Goal: Communication & Community: Answer question/provide support

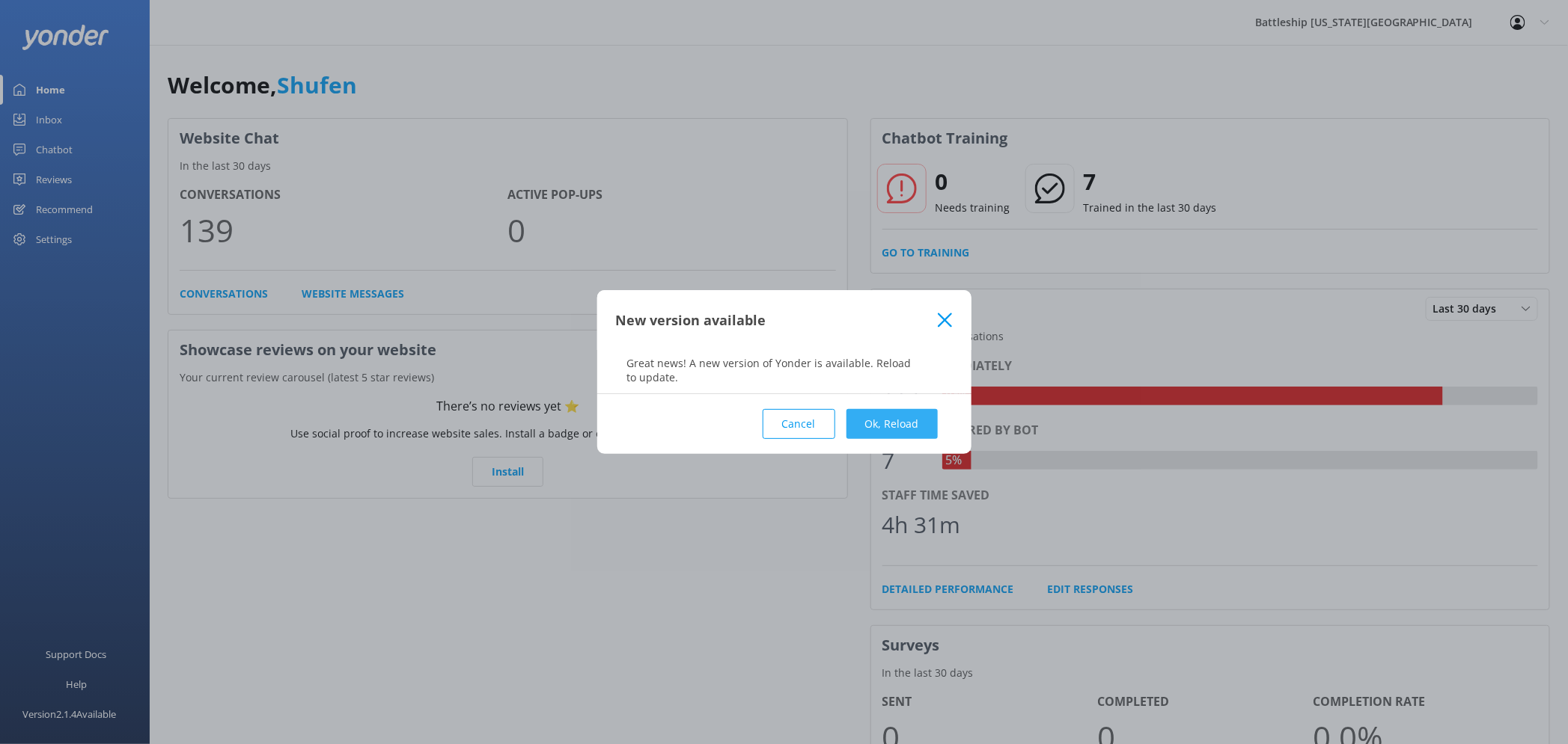
click at [878, 428] on button "Ok, Reload" at bounding box center [892, 425] width 92 height 30
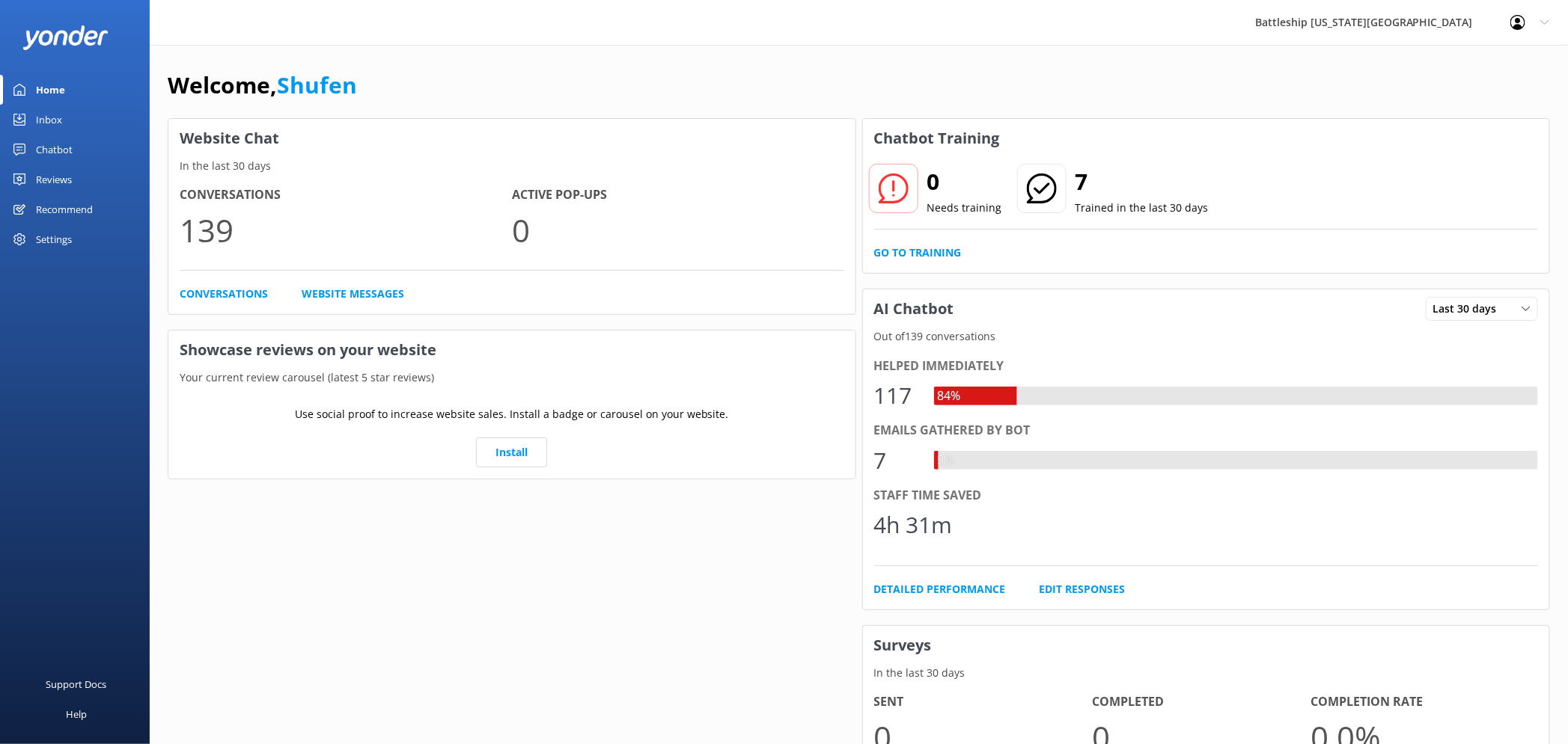
click at [55, 116] on div "Inbox" at bounding box center [48, 120] width 26 height 30
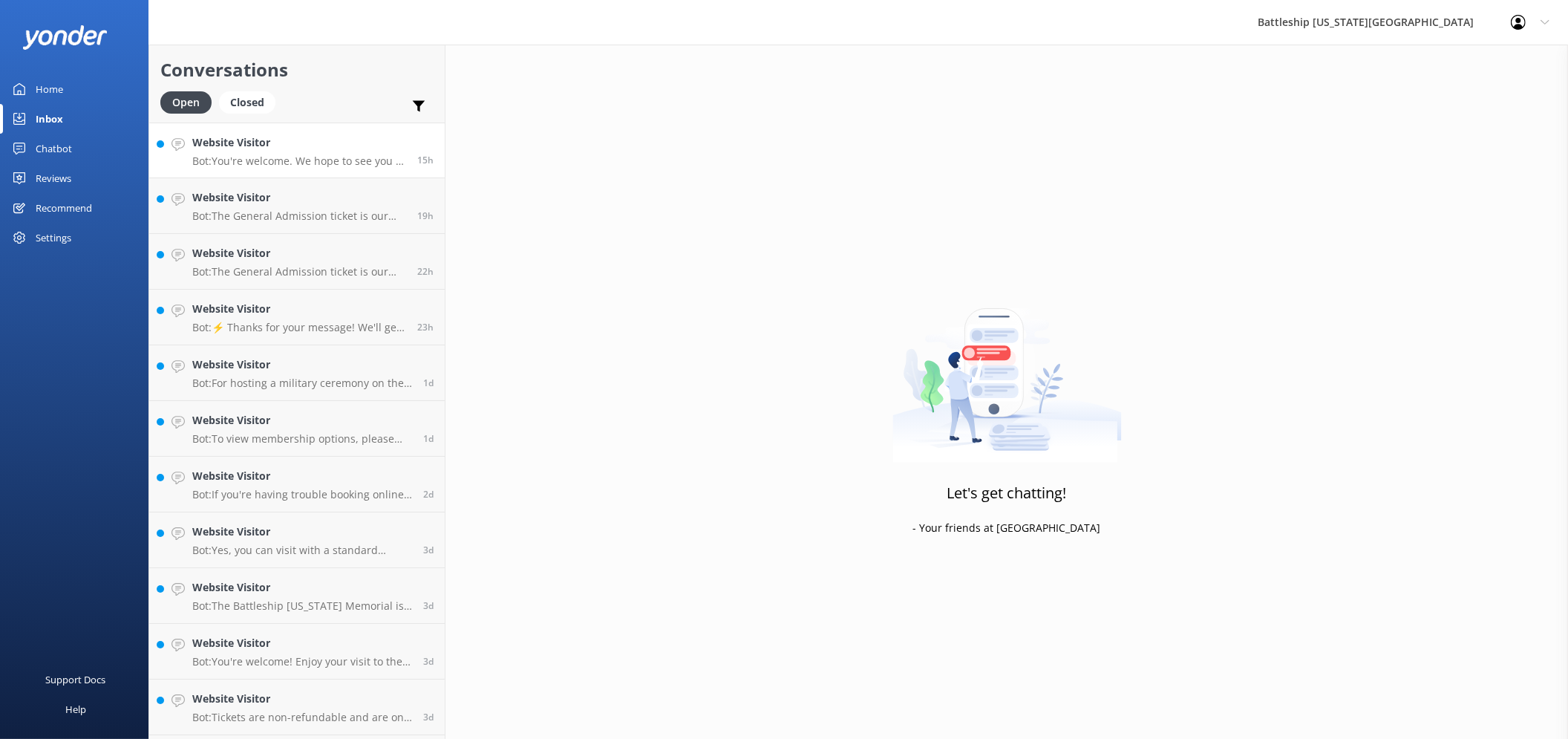
click at [286, 157] on p "Bot: You're welcome. We hope to see you at Battleship Missouri Memorial soon!" at bounding box center [299, 161] width 214 height 13
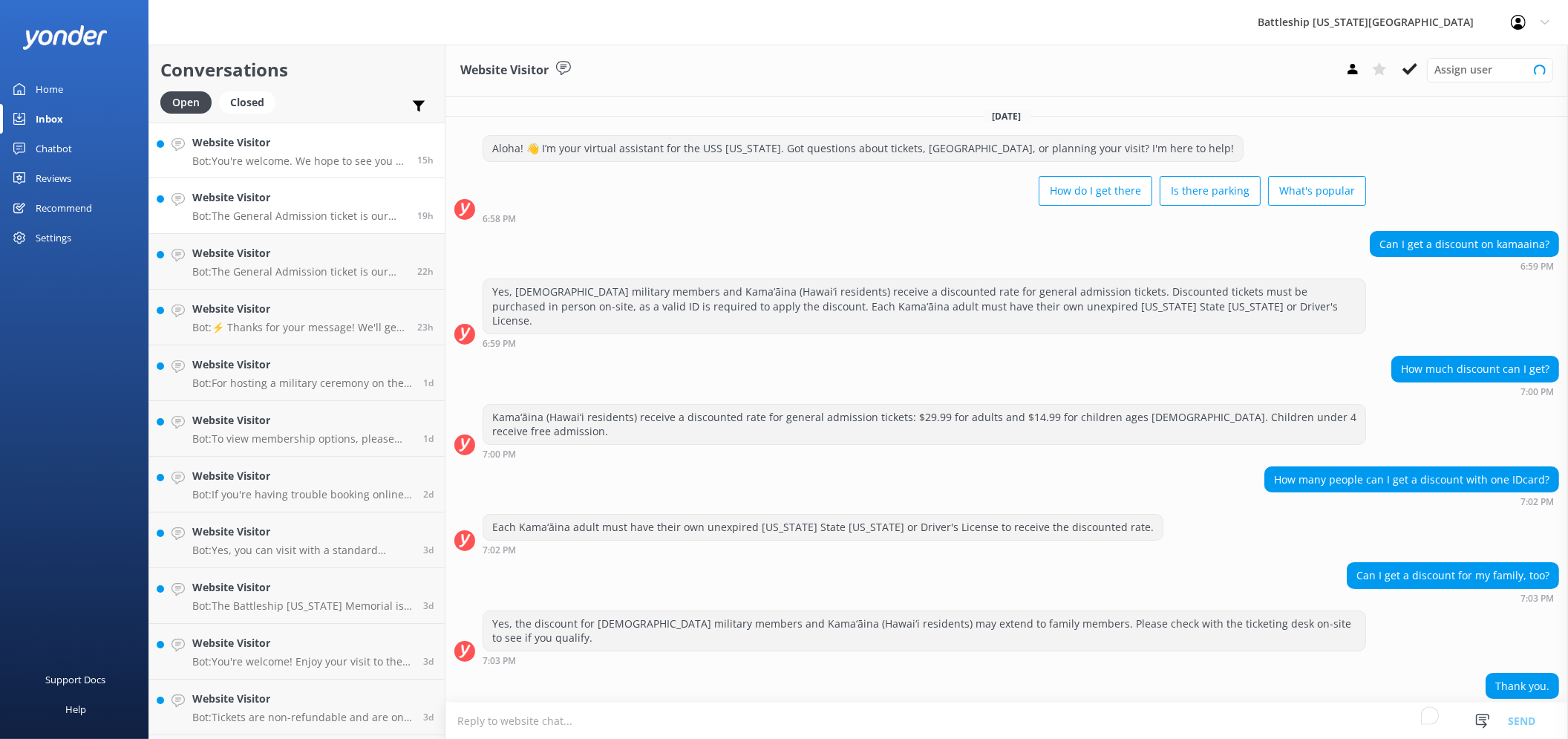
scroll to position [38, 0]
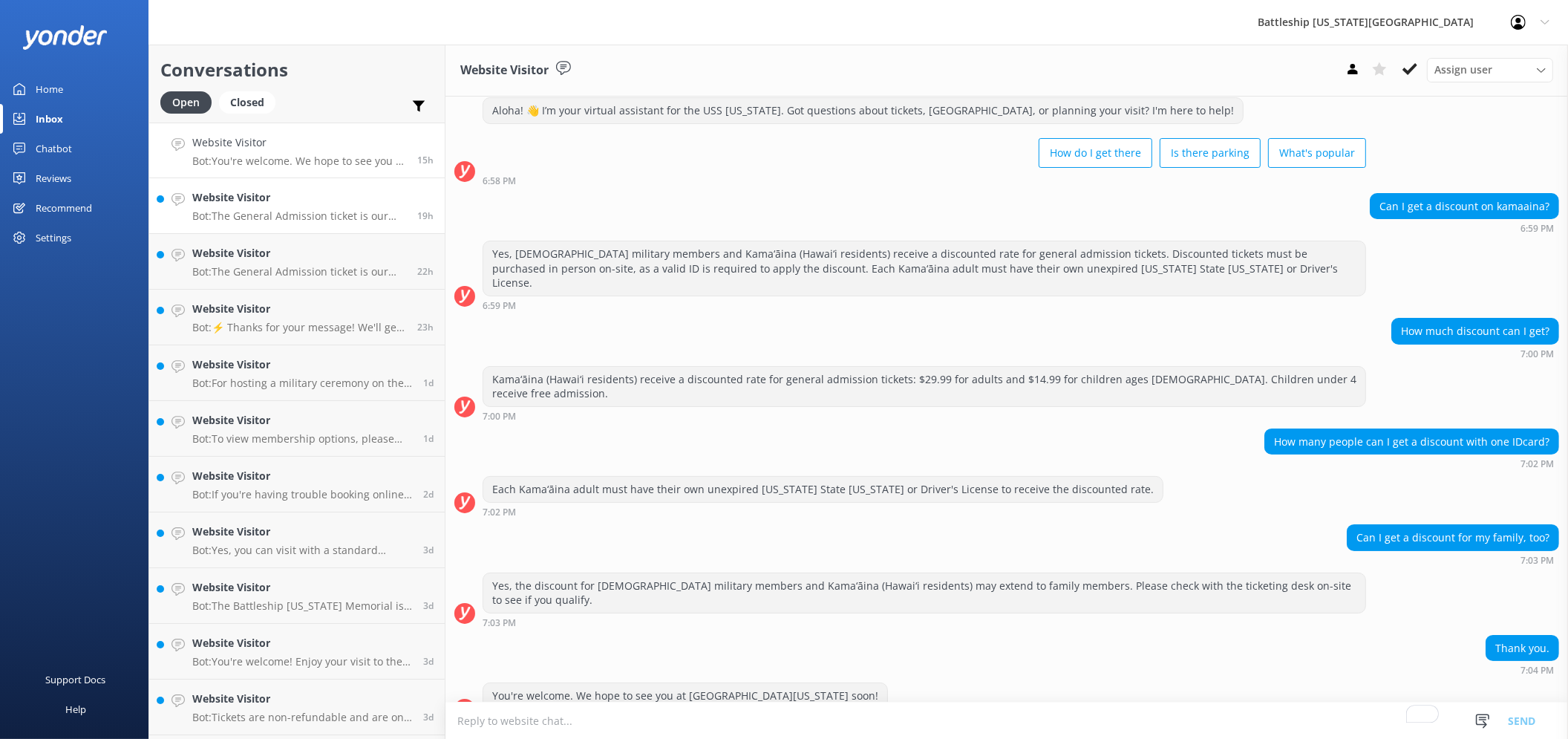
click at [292, 212] on p "Bot: The General Admission ticket is our most popular option. It includes a 35-…" at bounding box center [299, 216] width 214 height 13
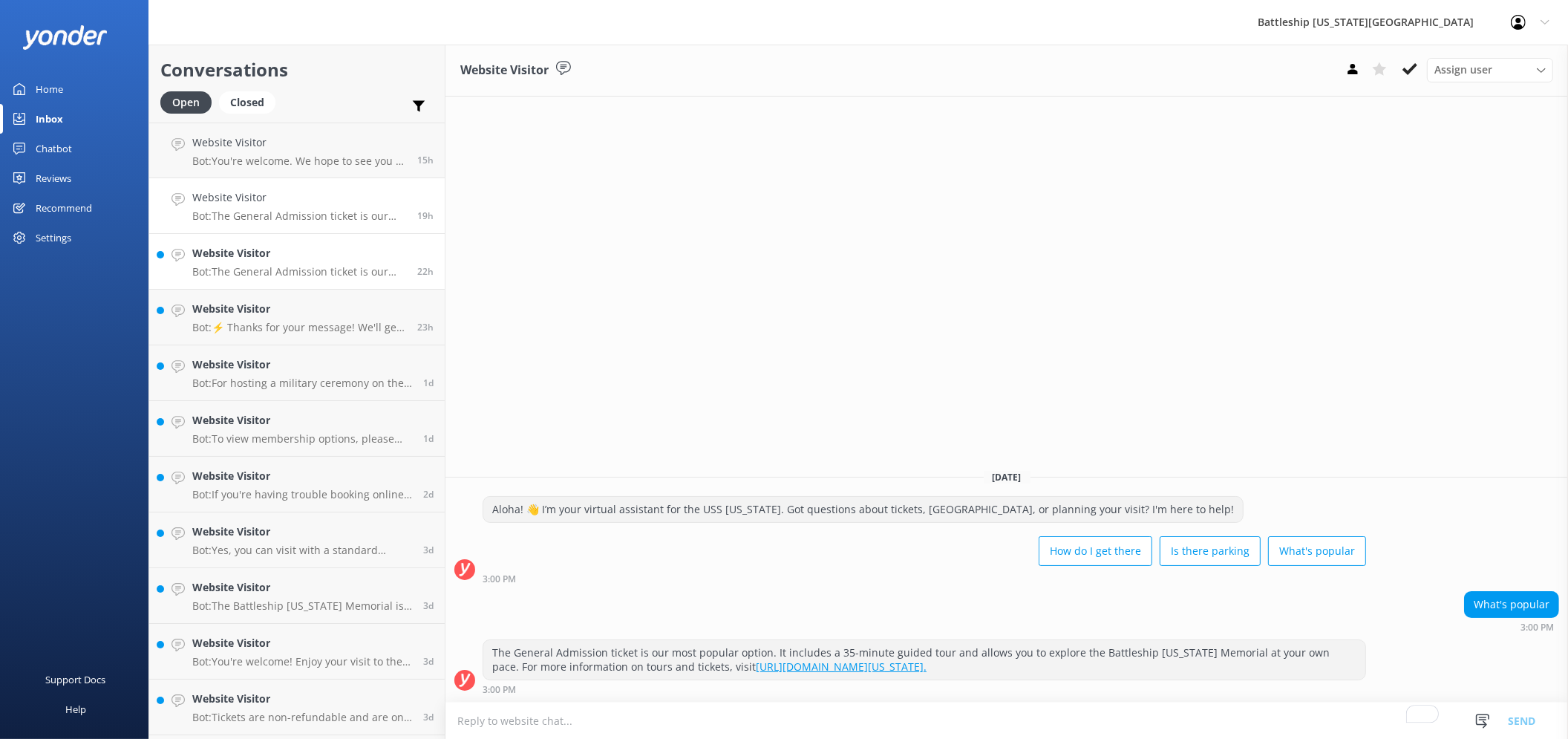
click at [291, 271] on p "Bot: The General Admission ticket is our most popular option. It includes a 35-…" at bounding box center [299, 271] width 214 height 13
click at [288, 319] on div "Website Visitor Bot: ⚡ Thanks for your message! We'll get back to you as soon a…" at bounding box center [299, 316] width 214 height 33
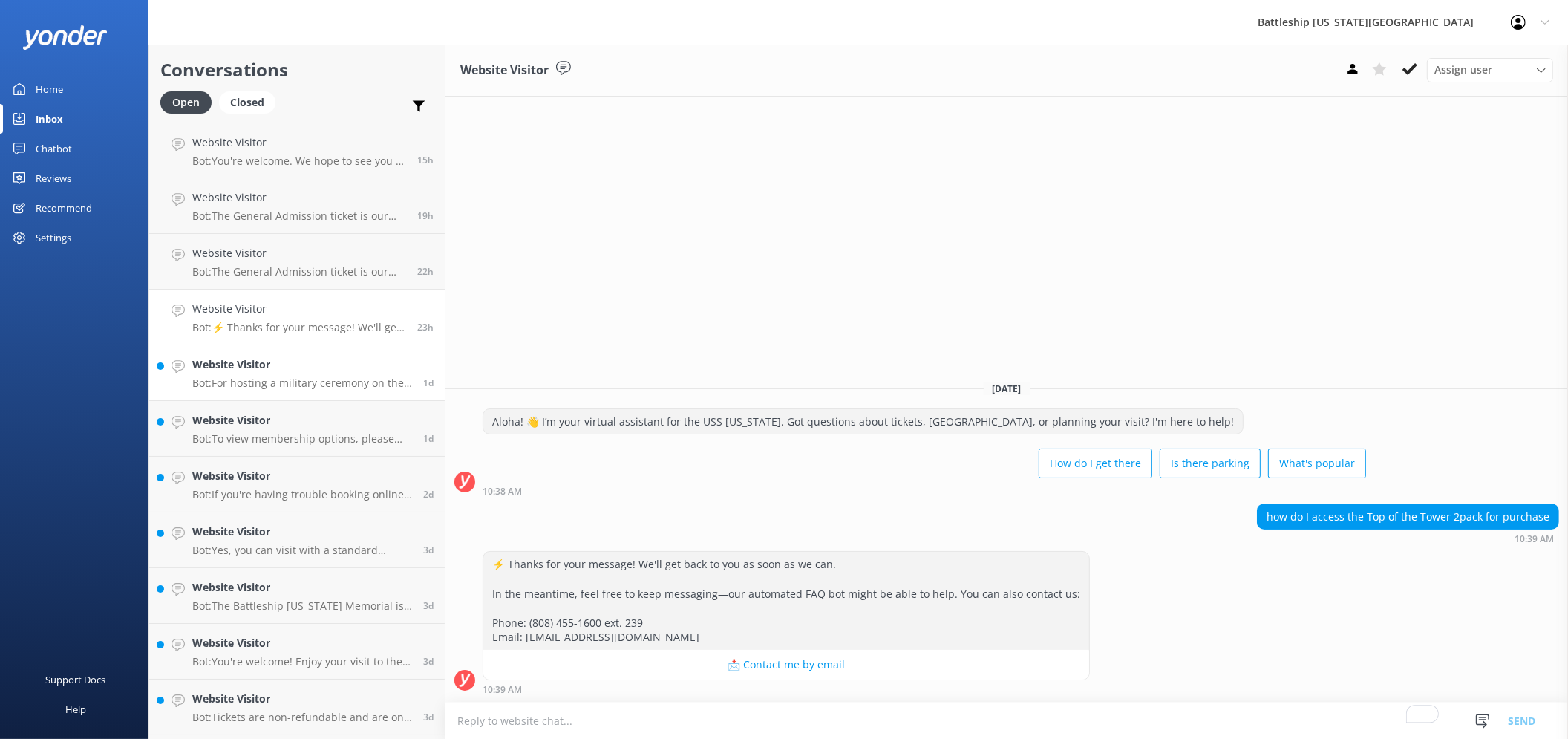
click at [265, 375] on div "Website Visitor Bot: For hosting a military ceremony on the USS Missouri, you c…" at bounding box center [302, 372] width 220 height 33
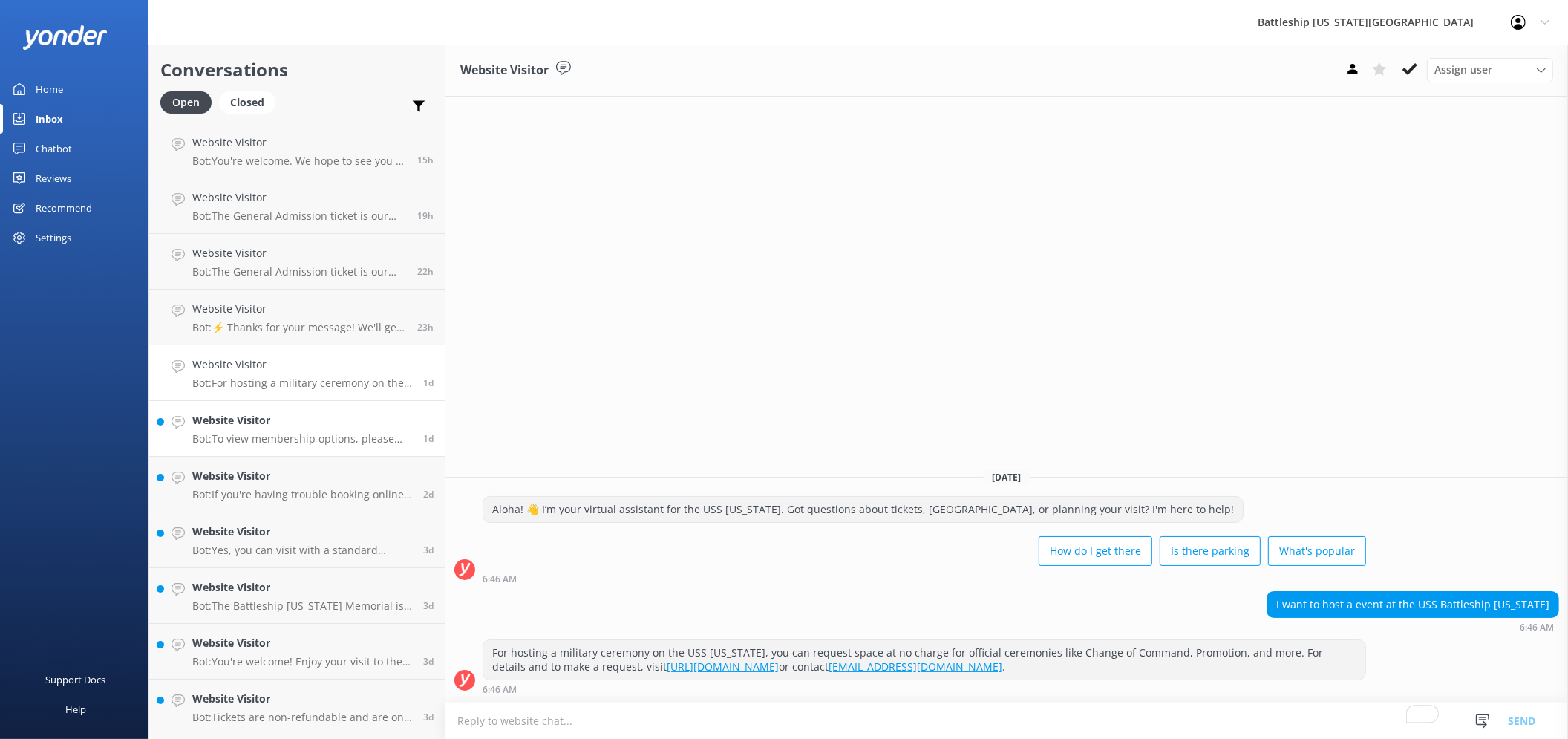
click at [295, 437] on p "Bot: To view membership options, please visit https://ussmissouri.org/get-invol…" at bounding box center [302, 438] width 220 height 13
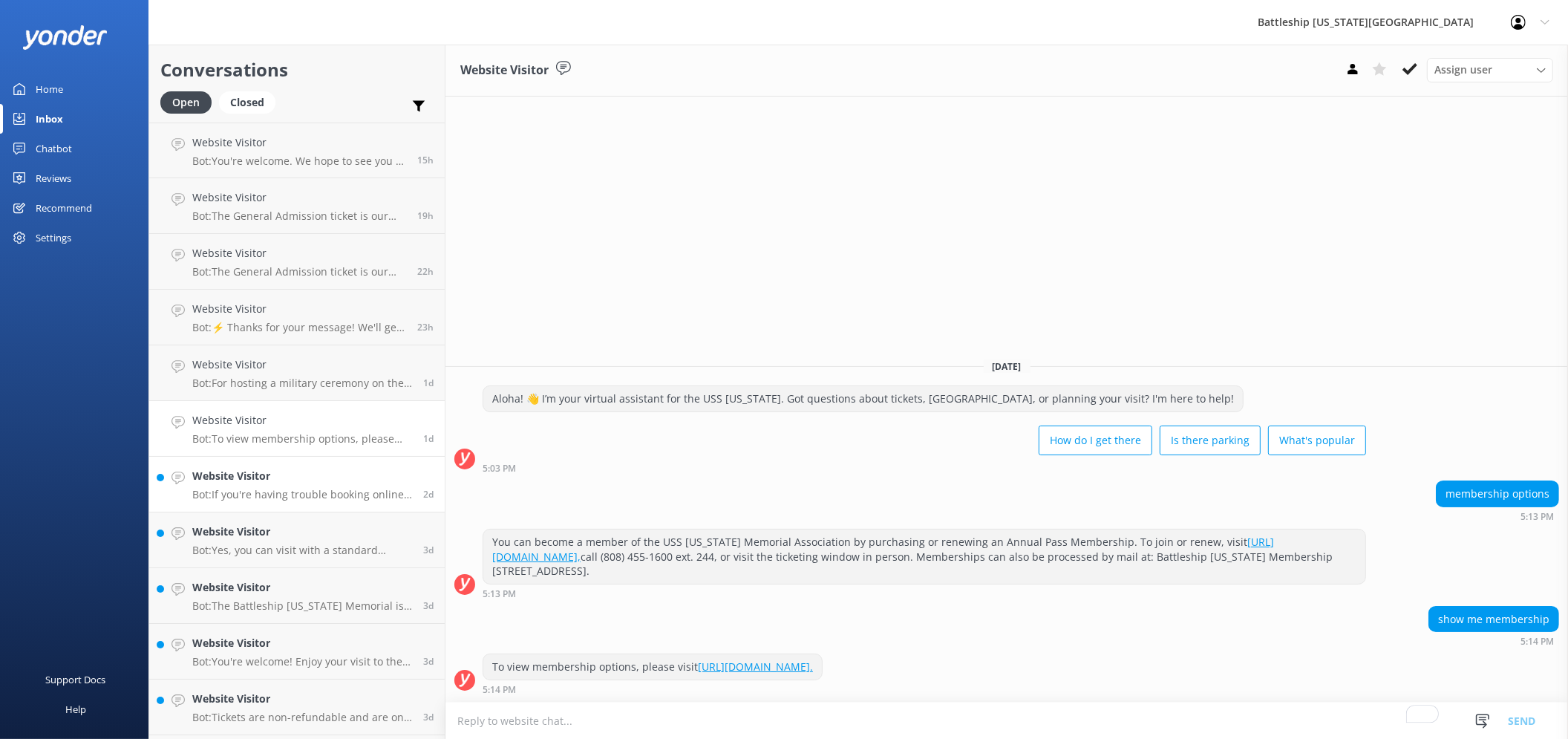
click at [291, 494] on p "Bot: If you're having trouble booking online, please contact the Battleship Mis…" at bounding box center [302, 494] width 220 height 13
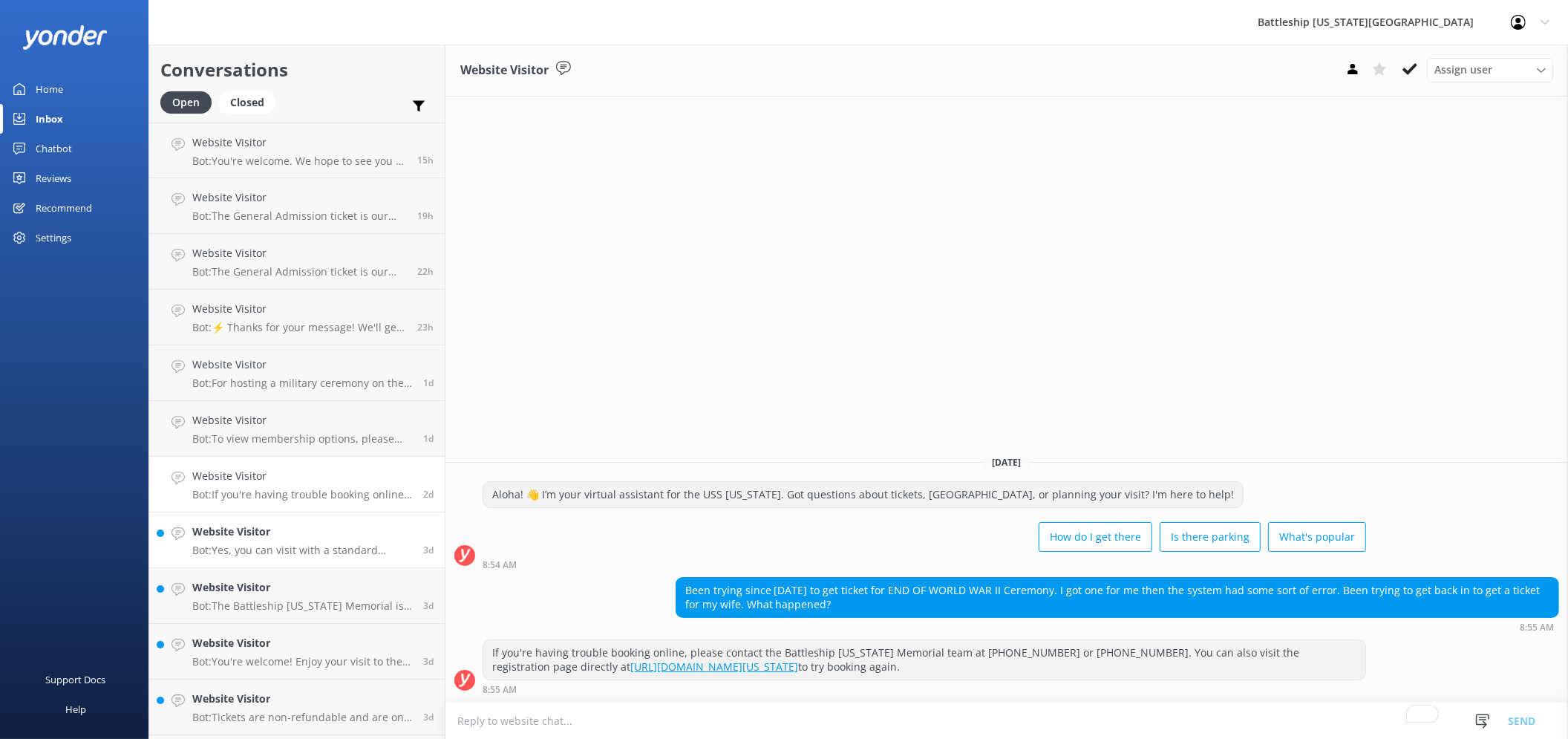
click at [295, 538] on h4 "Website Visitor" at bounding box center [302, 531] width 220 height 16
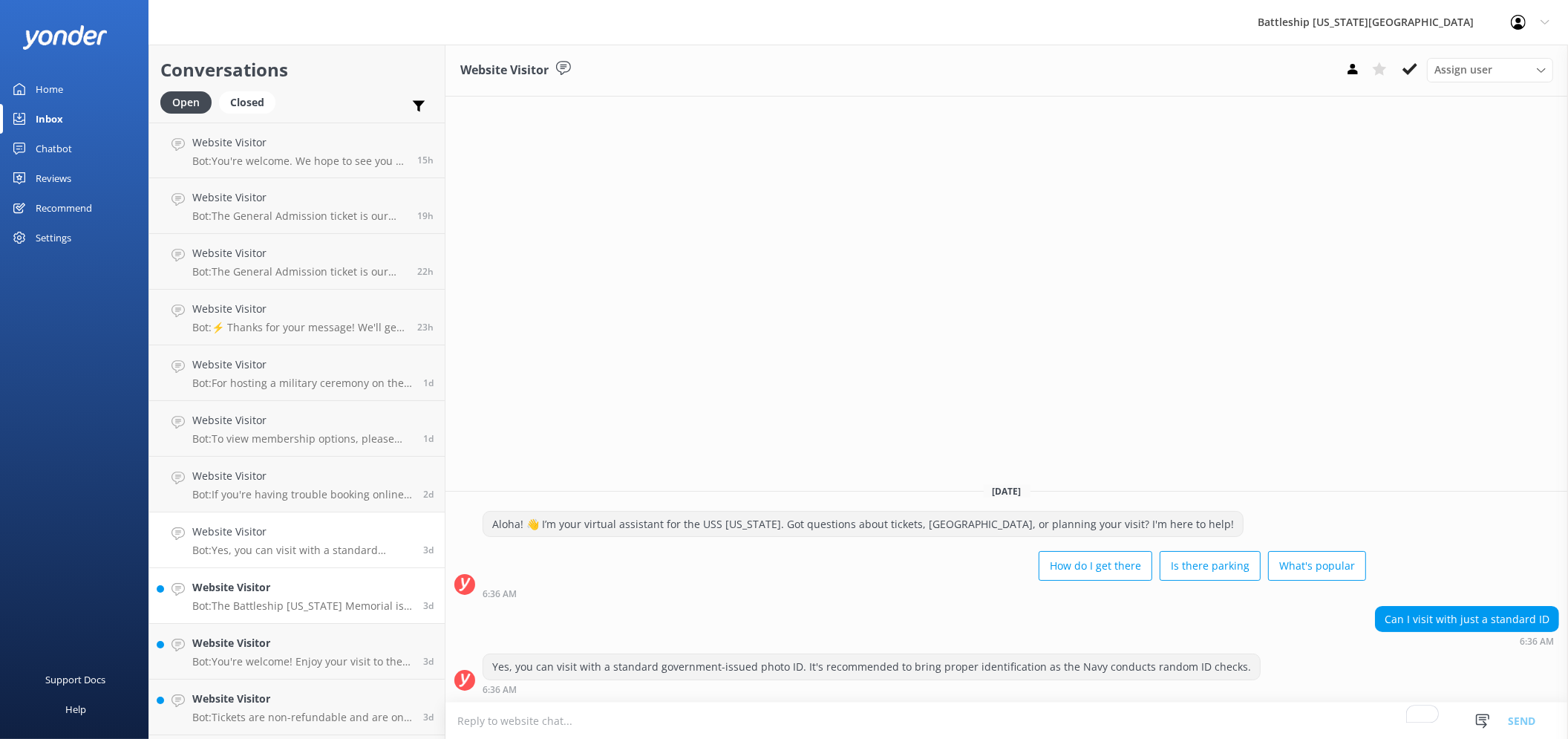
click at [316, 593] on h4 "Website Visitor" at bounding box center [302, 588] width 220 height 16
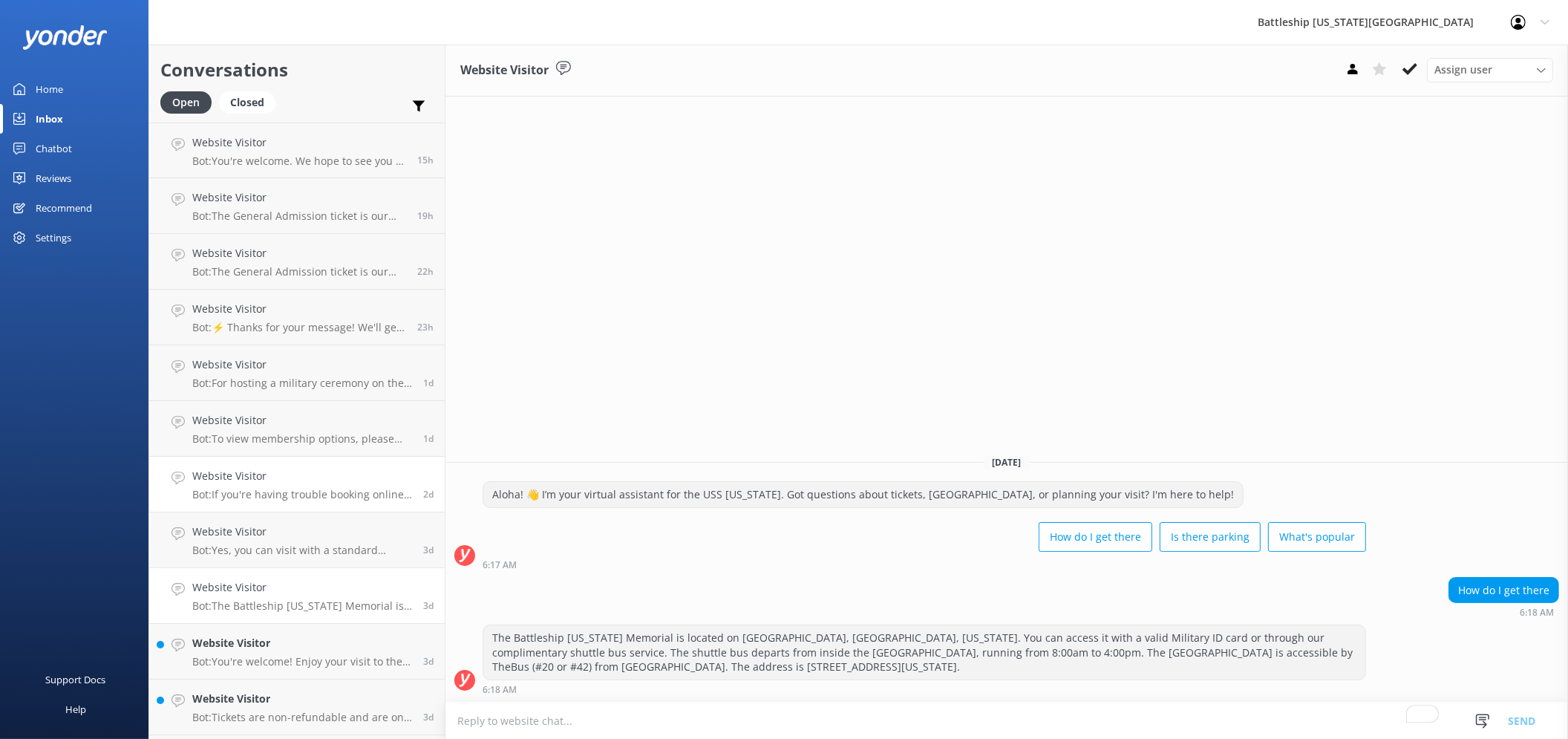
scroll to position [82, 0]
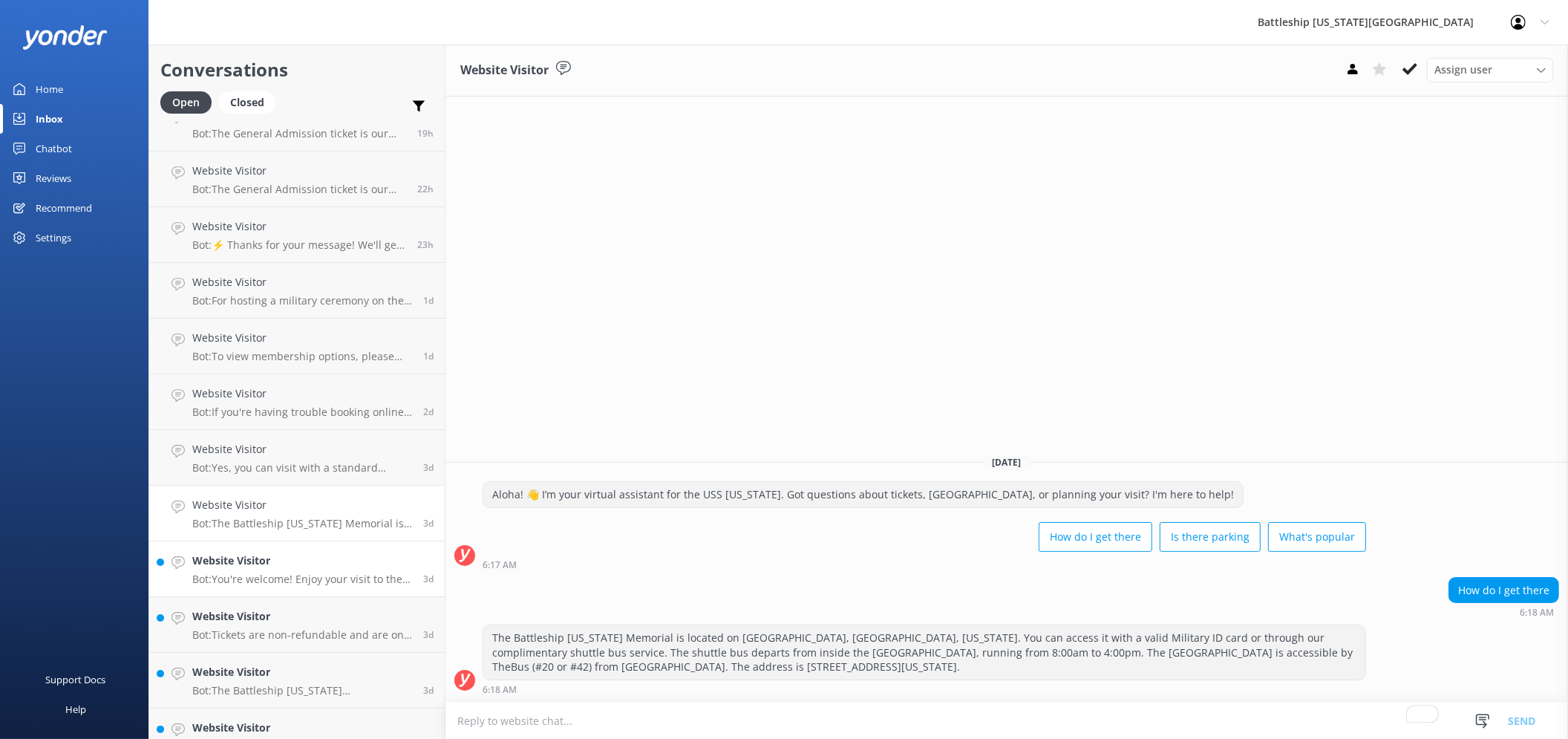
click at [295, 582] on p "Bot: You're welcome! Enjoy your visit to the Battleship Missouri Memorial!" at bounding box center [302, 579] width 220 height 13
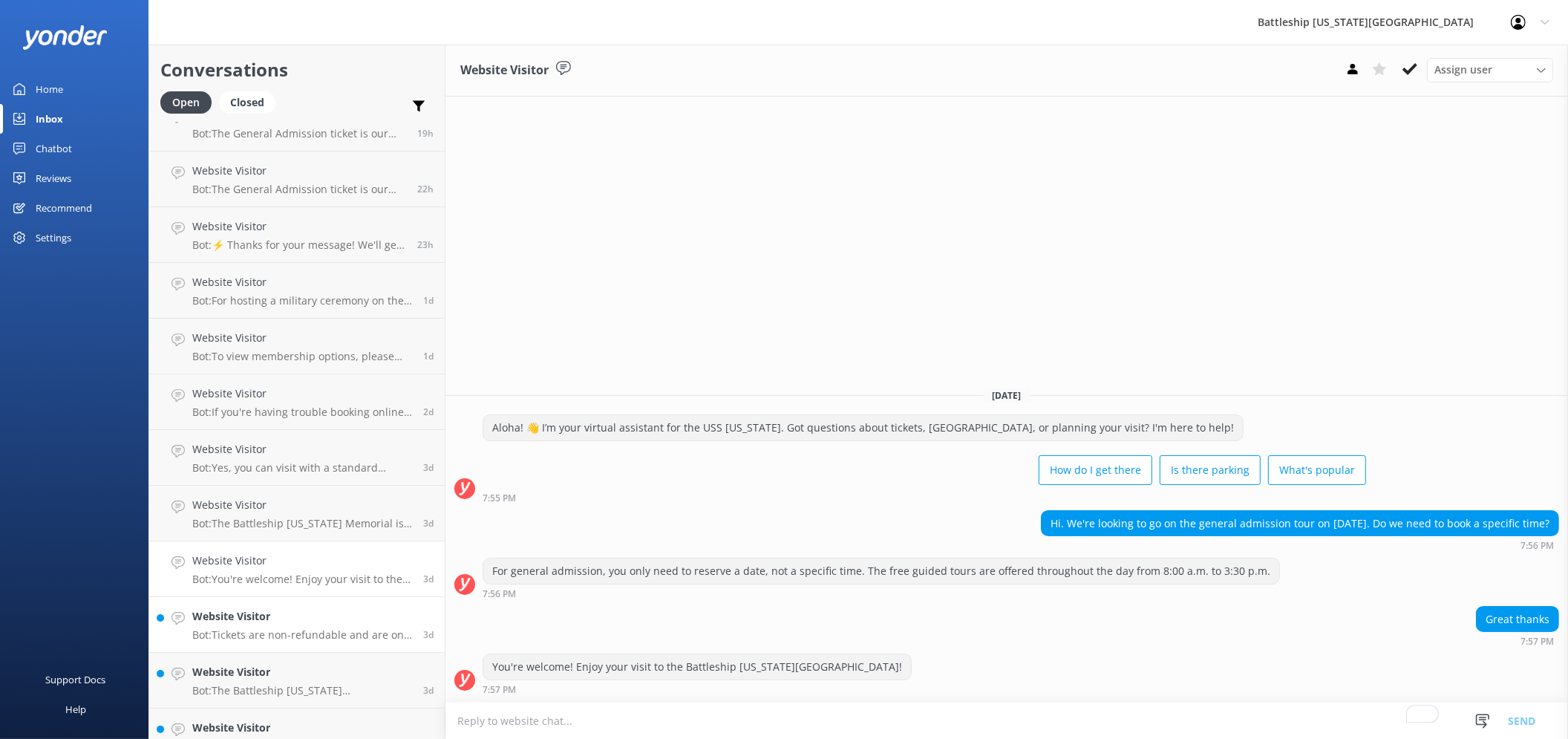
click at [291, 627] on div "Website Visitor Bot: Tickets are non-refundable and are only valid on the date …" at bounding box center [302, 624] width 220 height 33
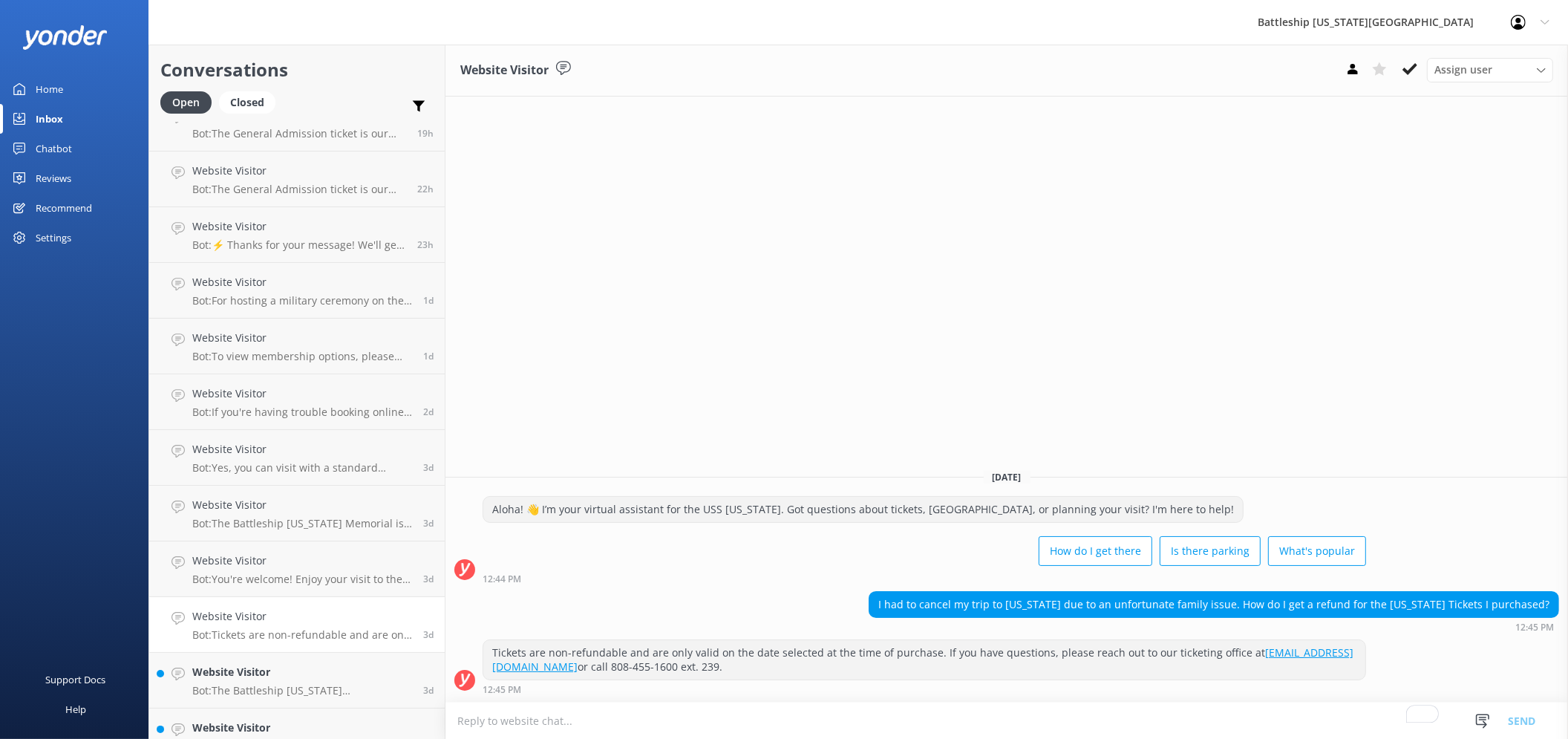
scroll to position [165, 0]
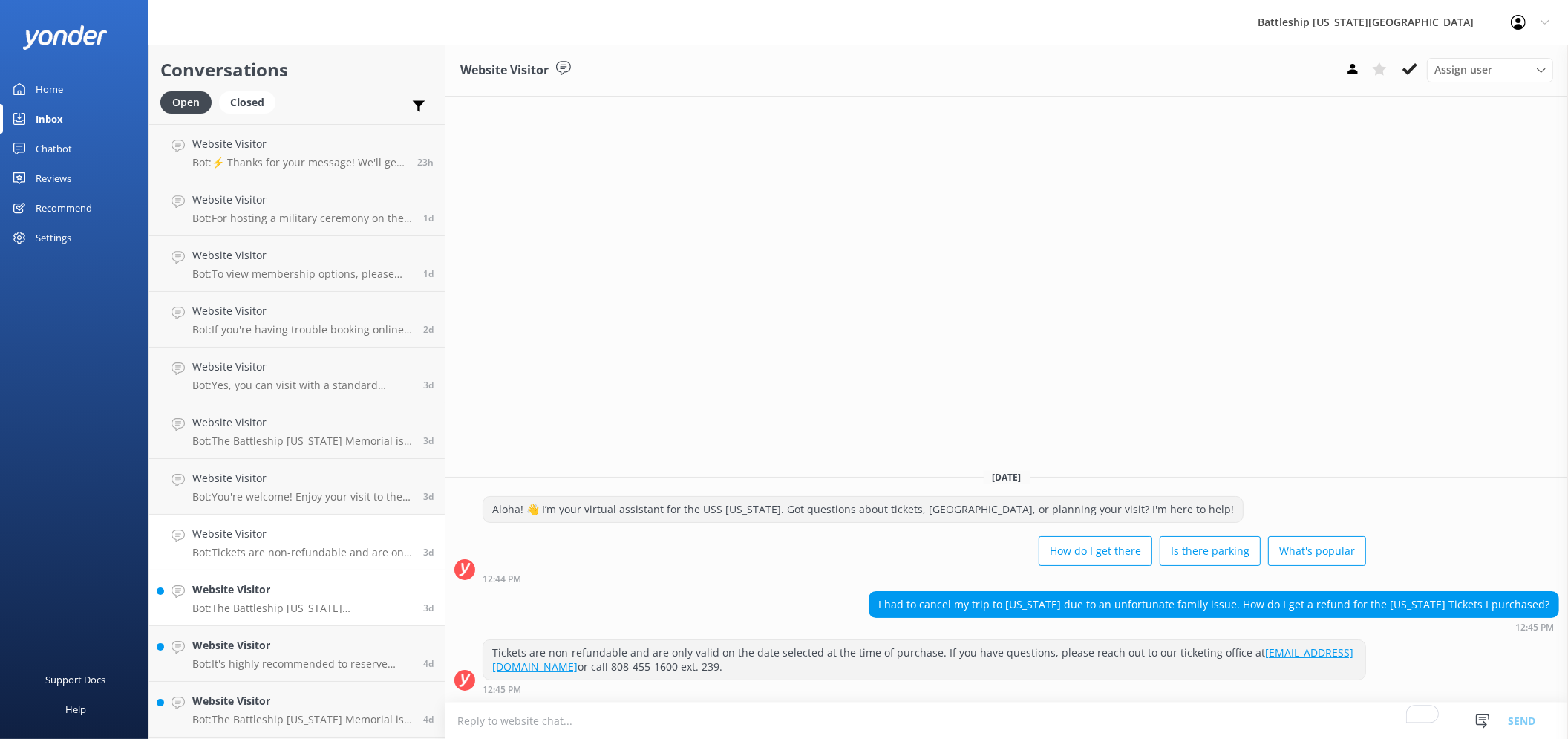
click at [295, 606] on p "Bot: The Battleship Missouri Memorial has not hosted Fourth of July events sinc…" at bounding box center [302, 608] width 220 height 13
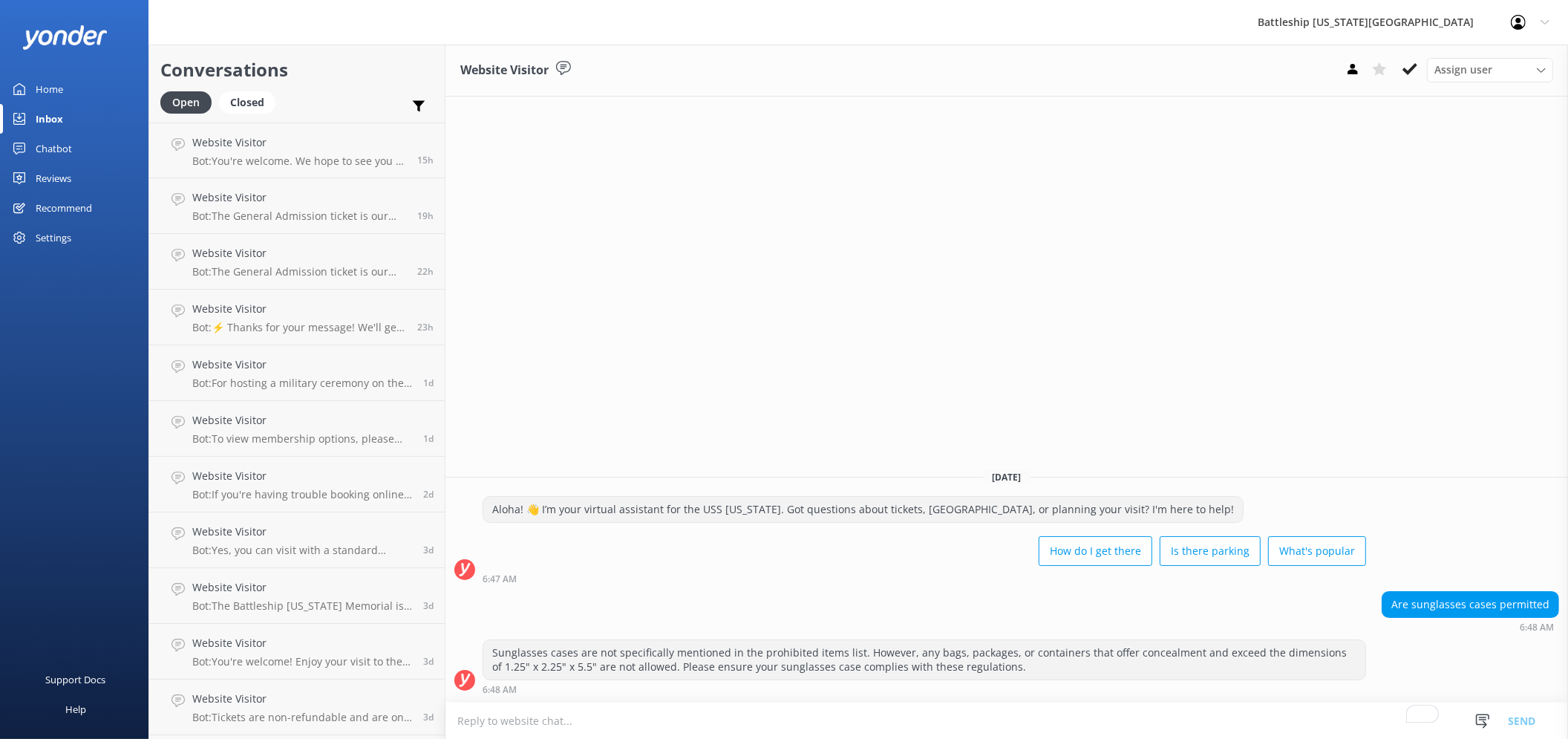
scroll to position [1238, 0]
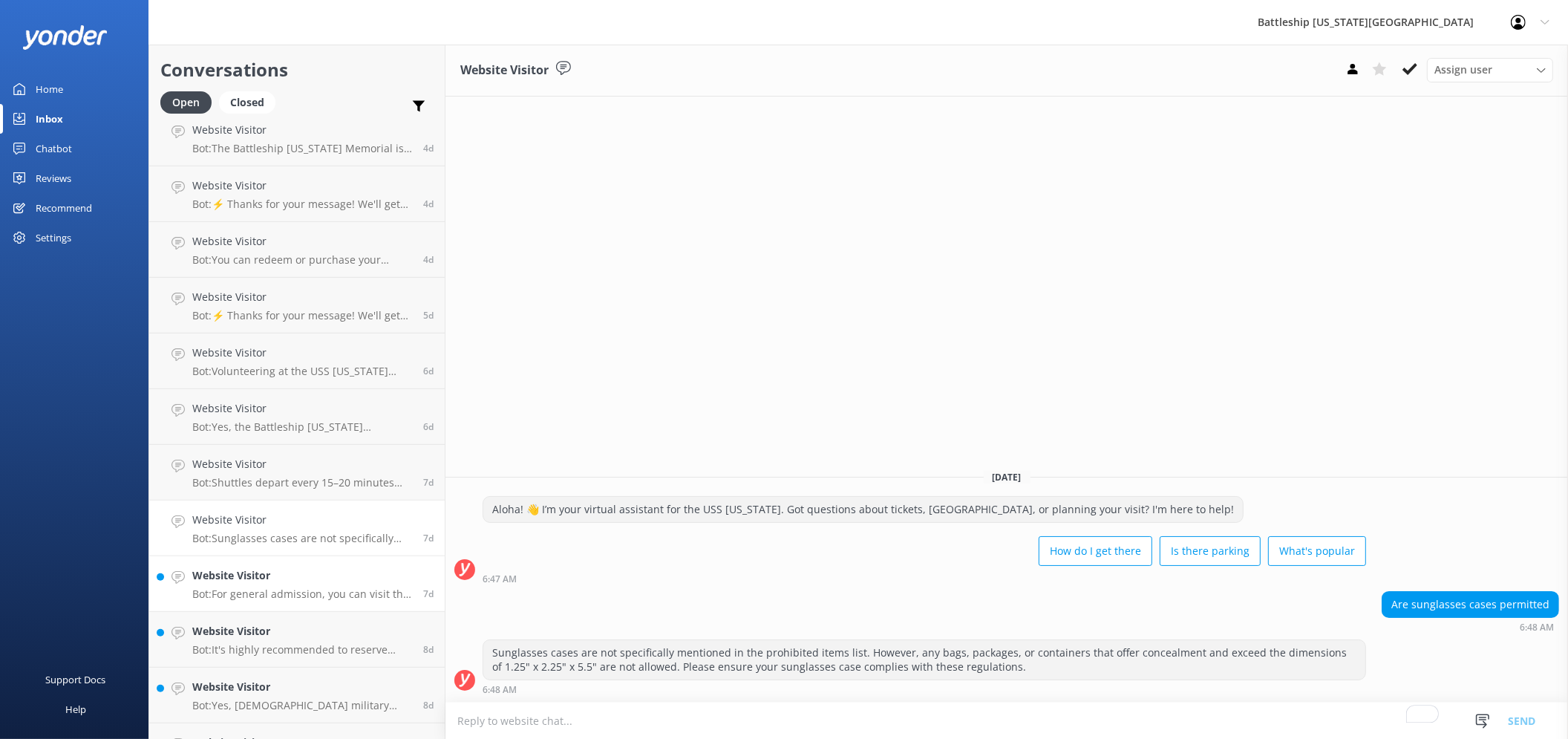
click at [302, 594] on p "Bot: For general admission, you can visit the Battleship [US_STATE] Memorial an…" at bounding box center [302, 594] width 220 height 13
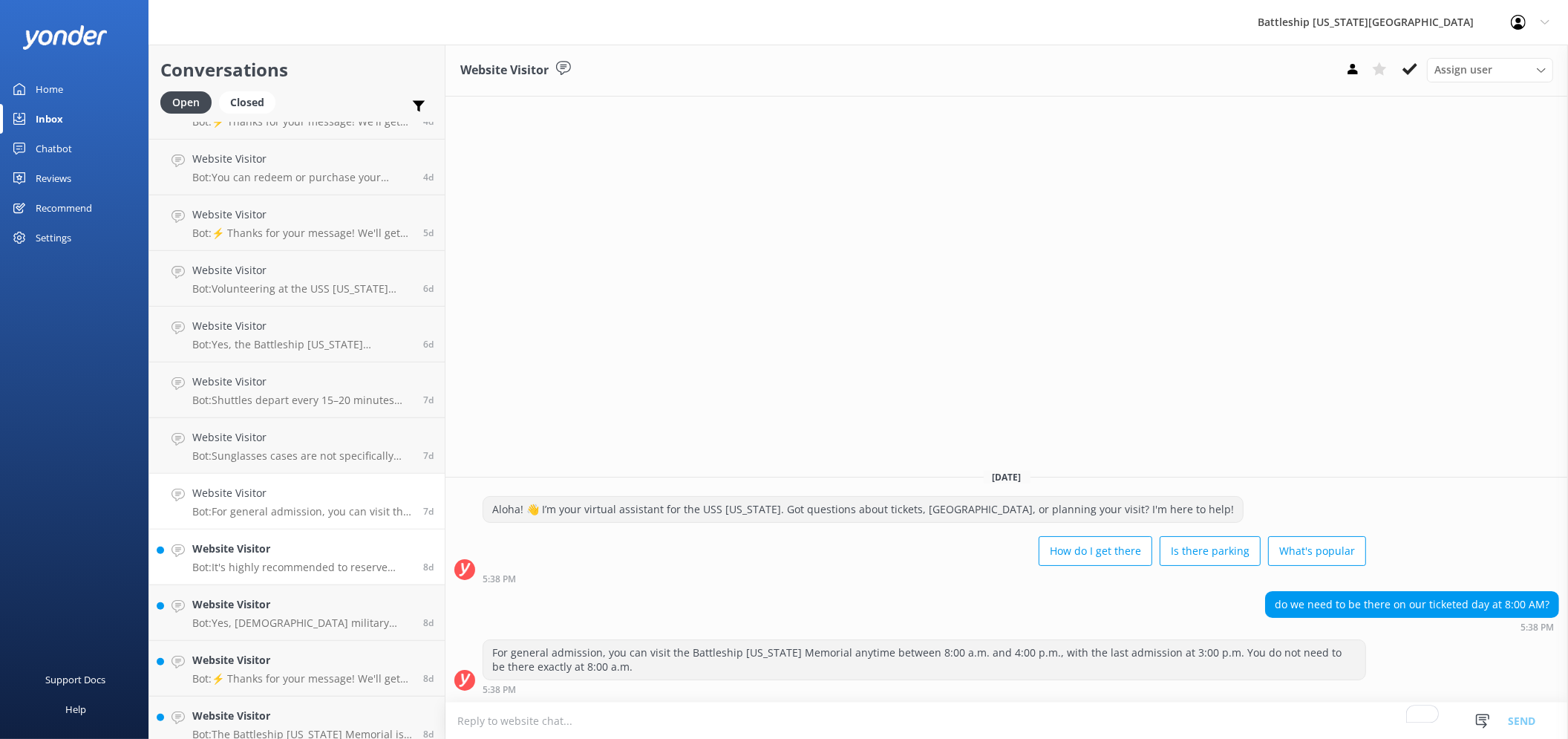
click at [314, 559] on div "Website Visitor Bot: It's highly recommended to reserve tickets or tours to the…" at bounding box center [302, 557] width 220 height 33
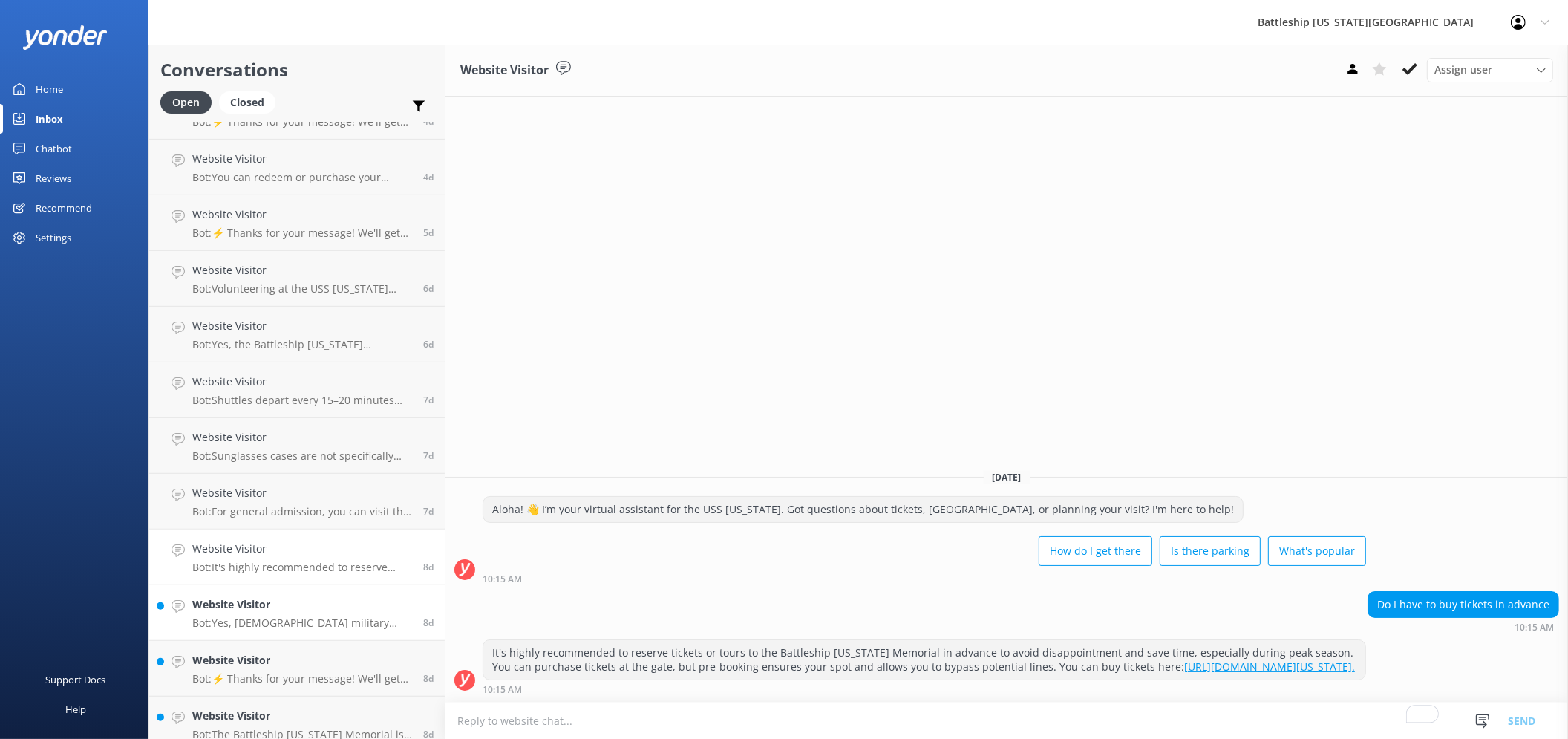
click at [328, 618] on p "Bot: Yes, U.S. military members receive a discounted rate for general admission…" at bounding box center [302, 623] width 220 height 13
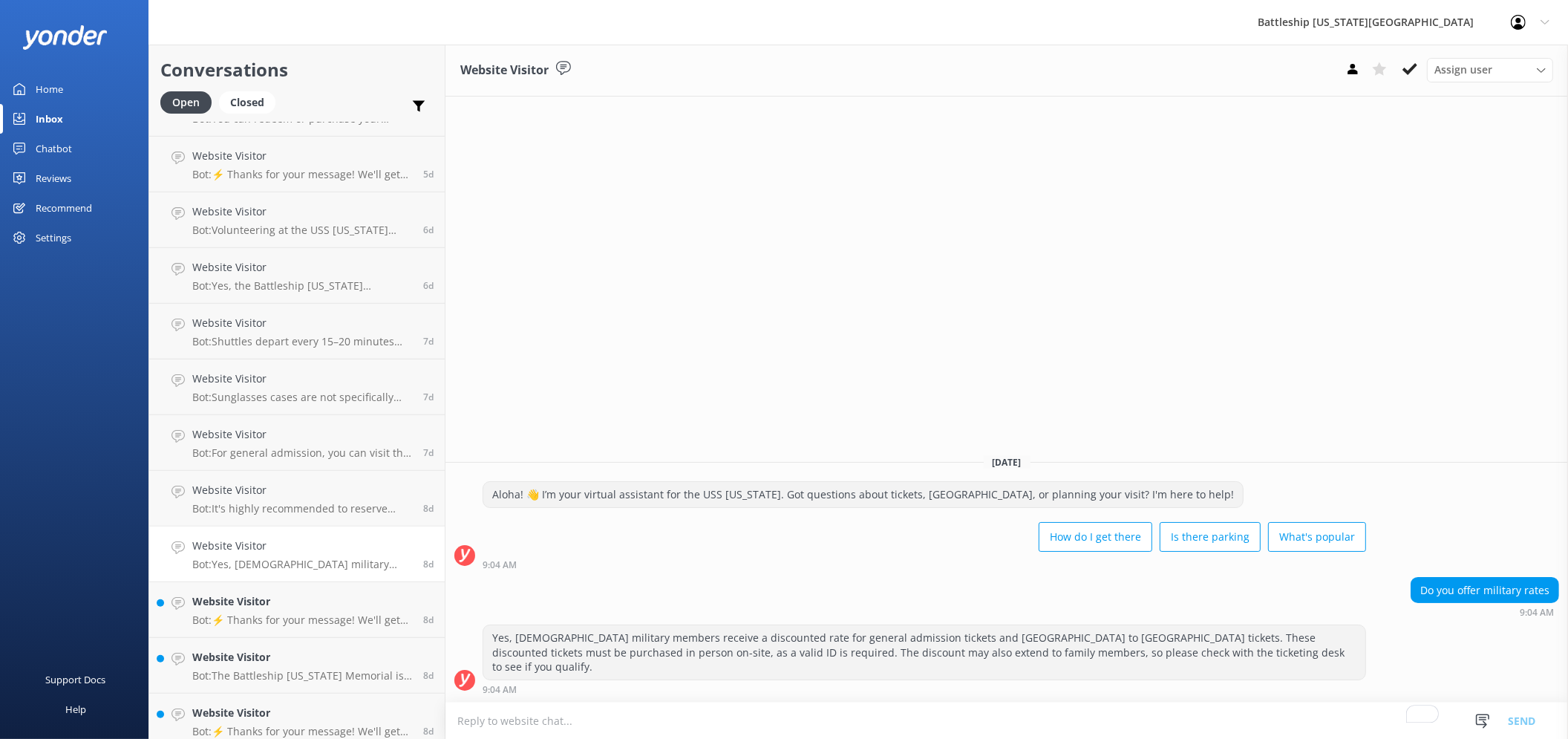
scroll to position [1403, 0]
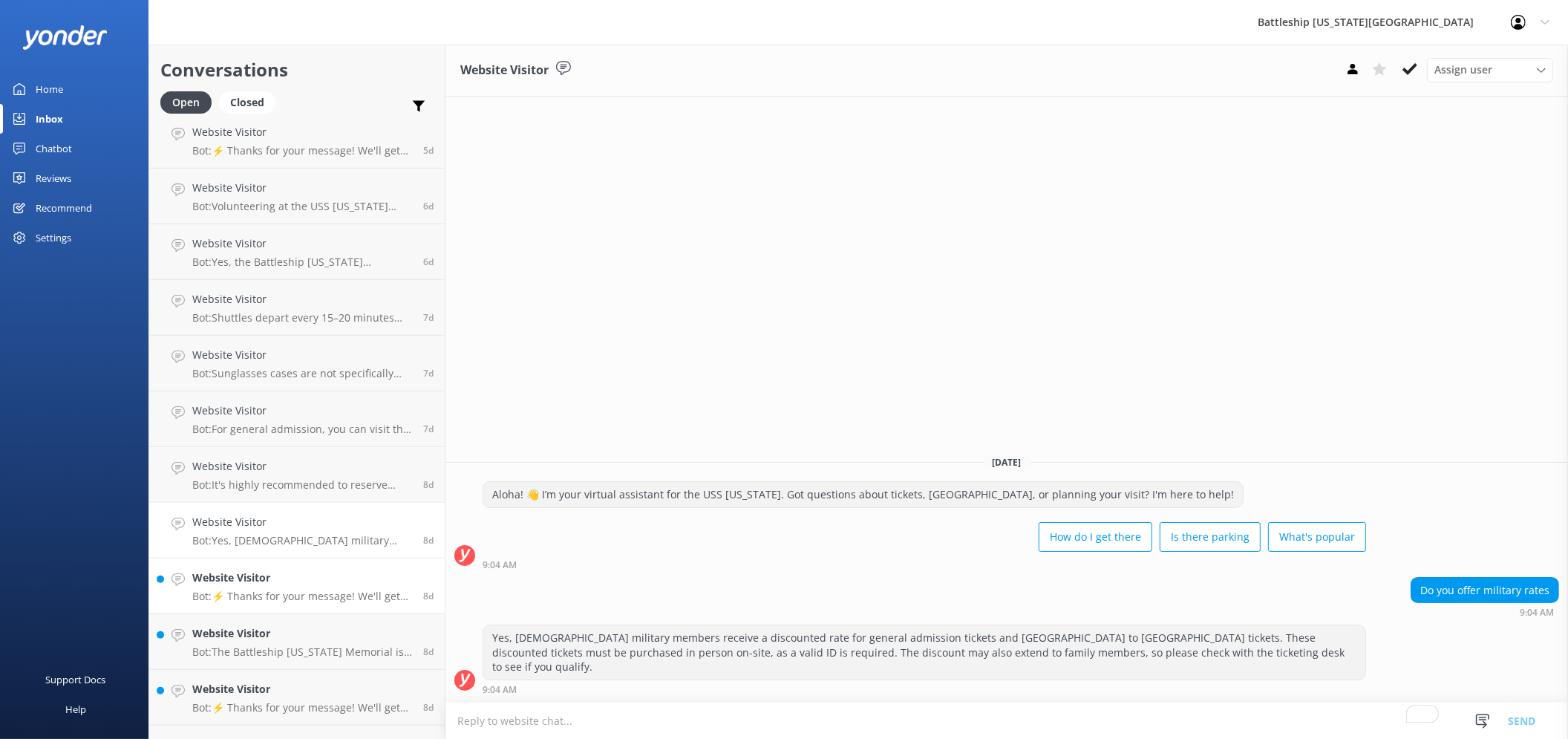
click at [331, 590] on p "Bot: ⚡ Thanks for your message! We'll get back to you as soon as we can. In the…" at bounding box center [302, 596] width 220 height 13
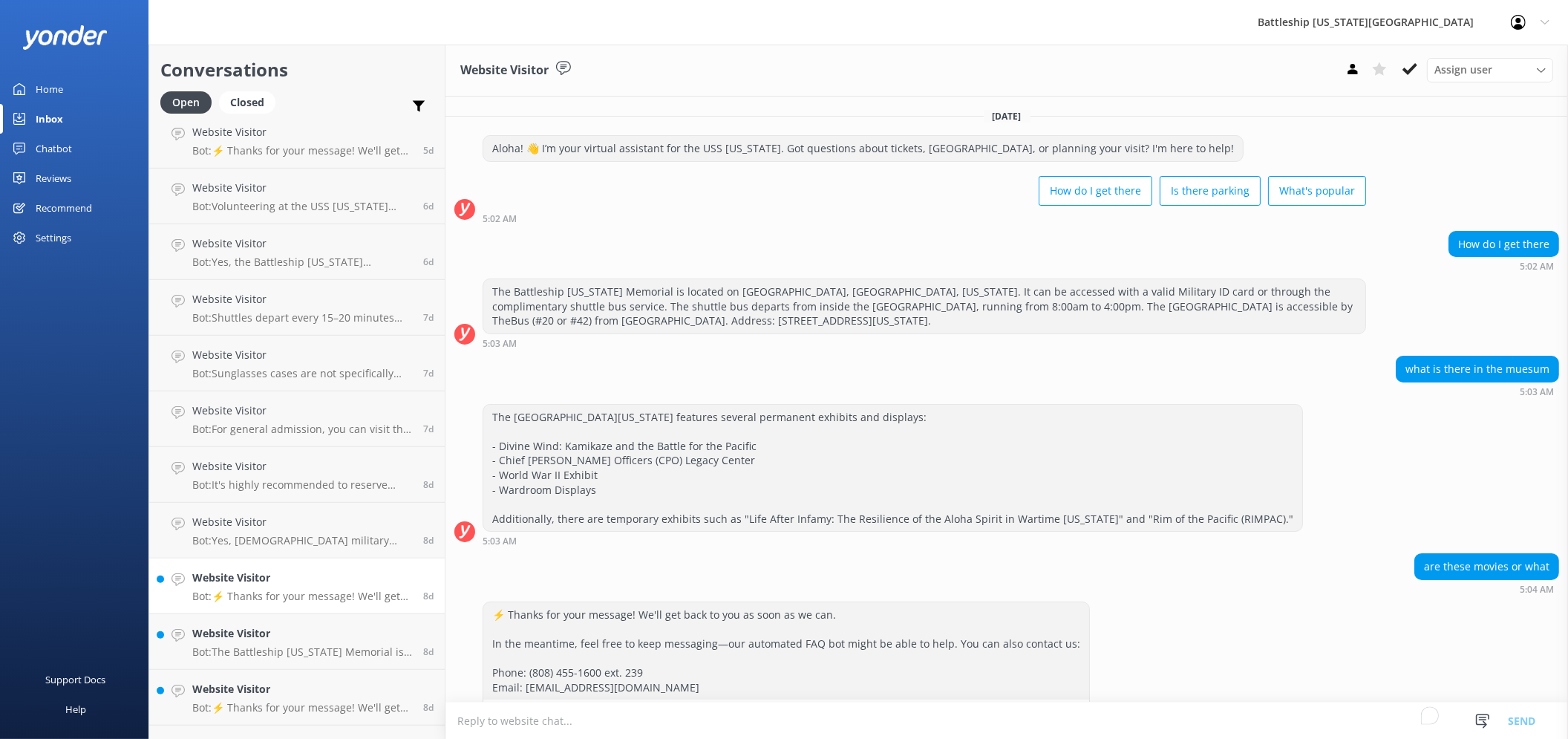
scroll to position [248, 0]
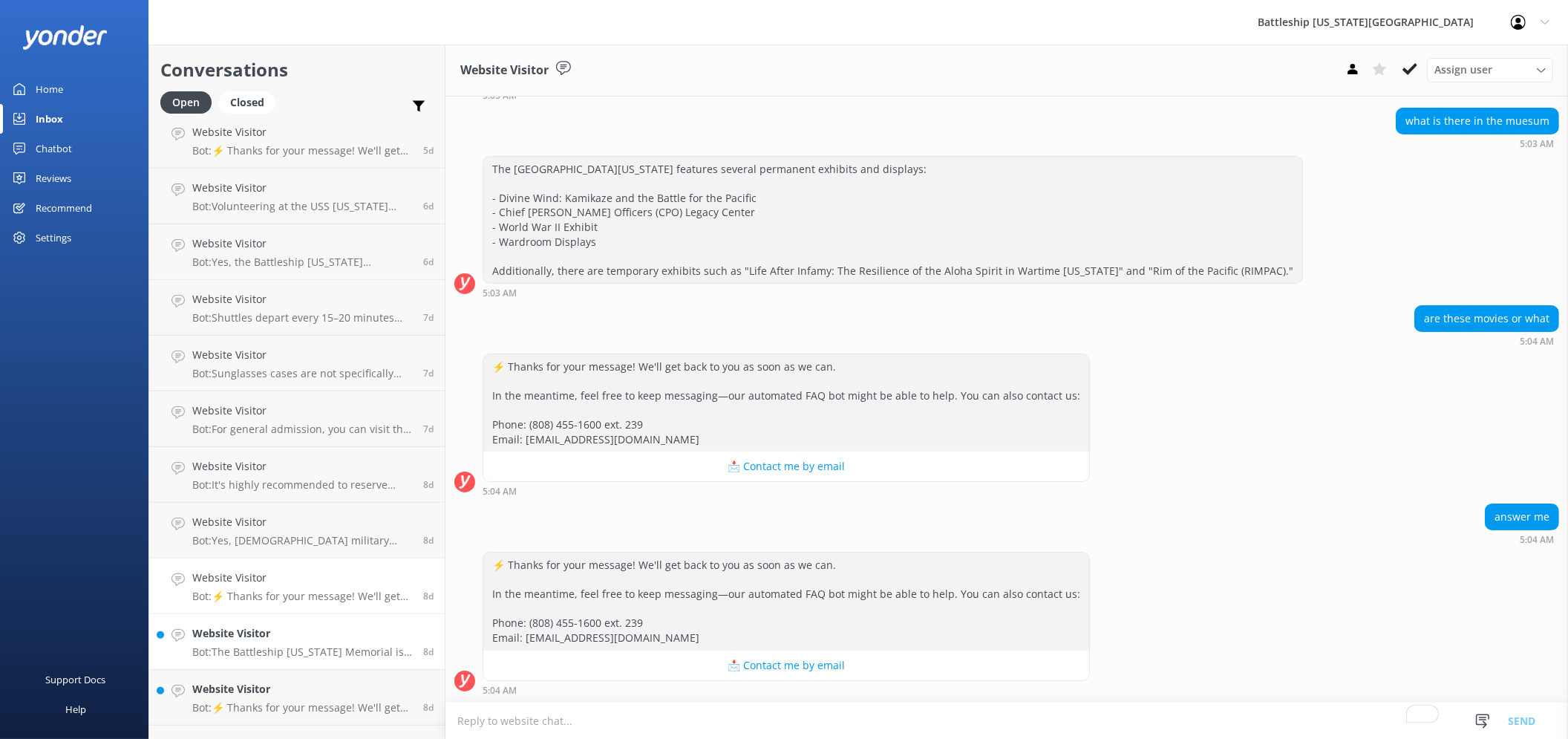
click at [327, 643] on div "Website Visitor Bot: The Battleship Missouri Memorial is located on Pearl Harbo…" at bounding box center [302, 642] width 220 height 33
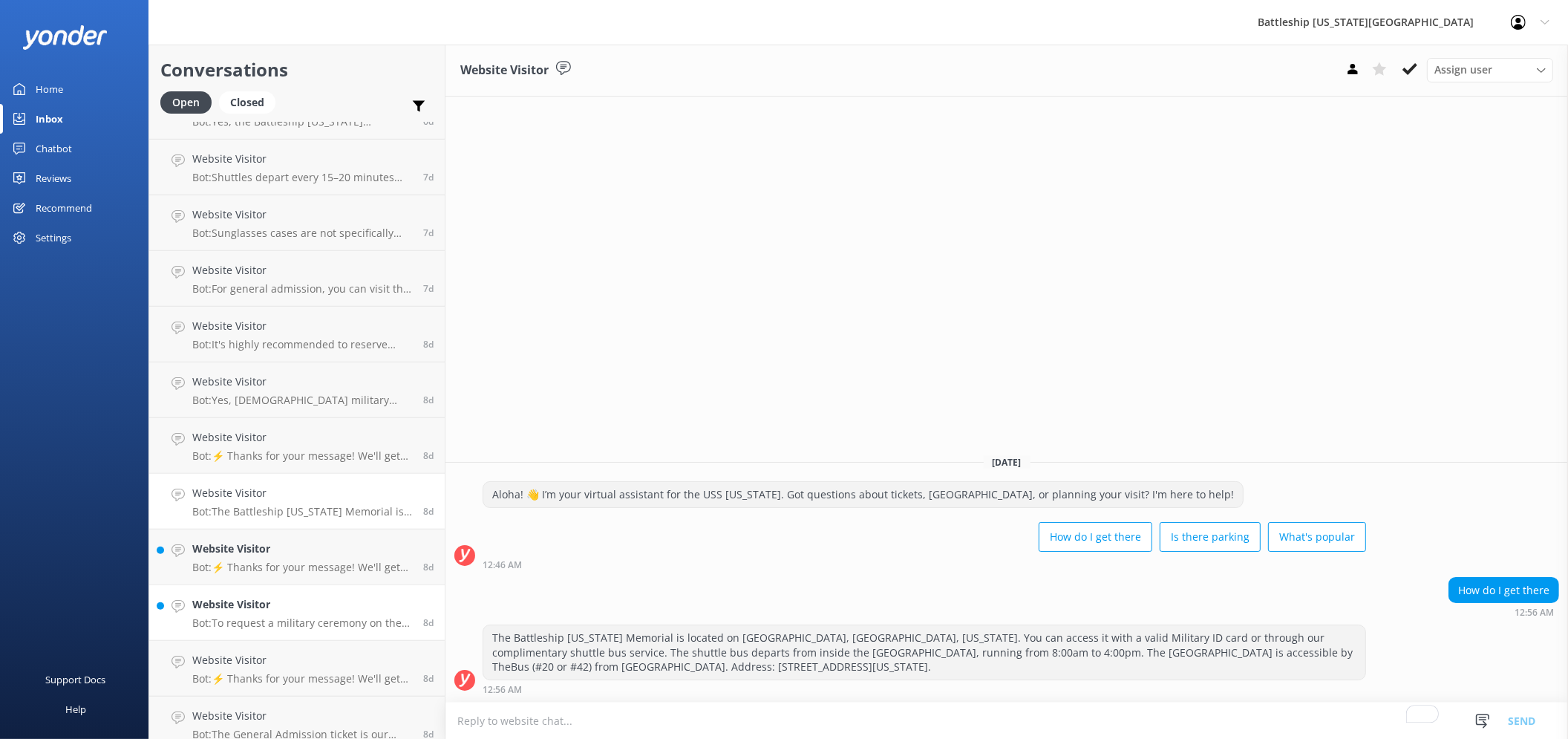
scroll to position [1568, 0]
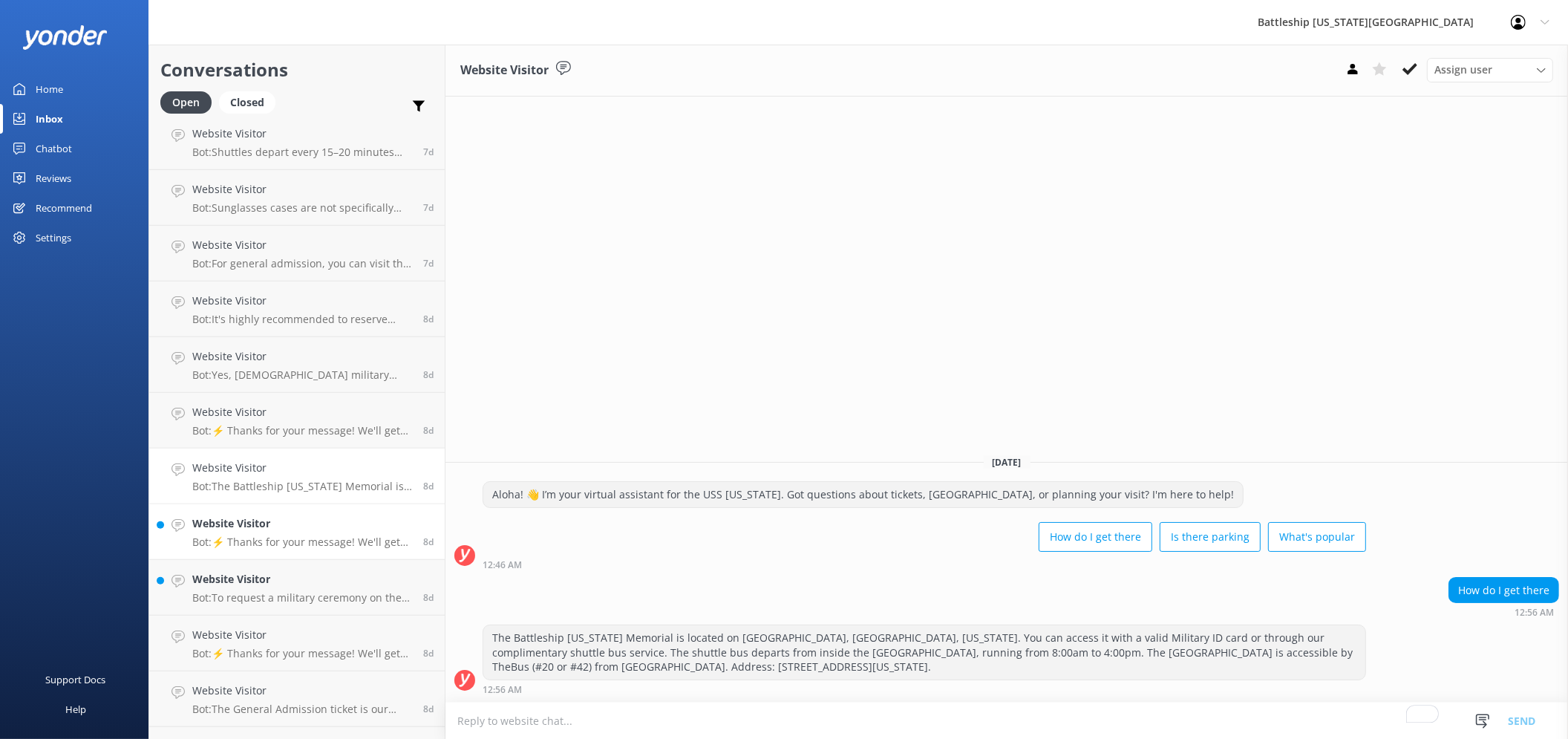
click at [312, 529] on h4 "Website Visitor" at bounding box center [302, 523] width 220 height 16
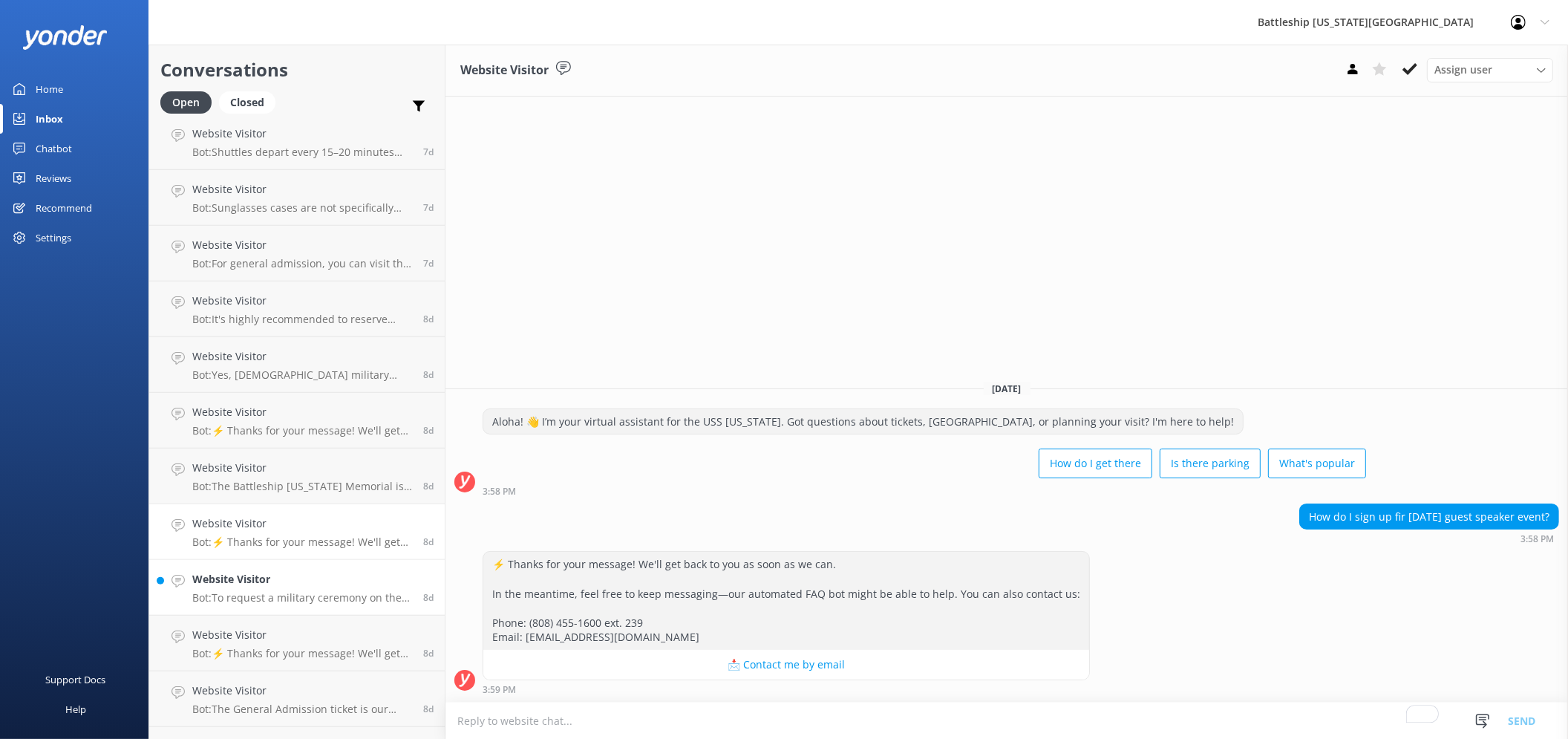
click at [324, 610] on link "Website Visitor Bot: To request a military ceremony on the Battleship Missouri …" at bounding box center [297, 588] width 295 height 56
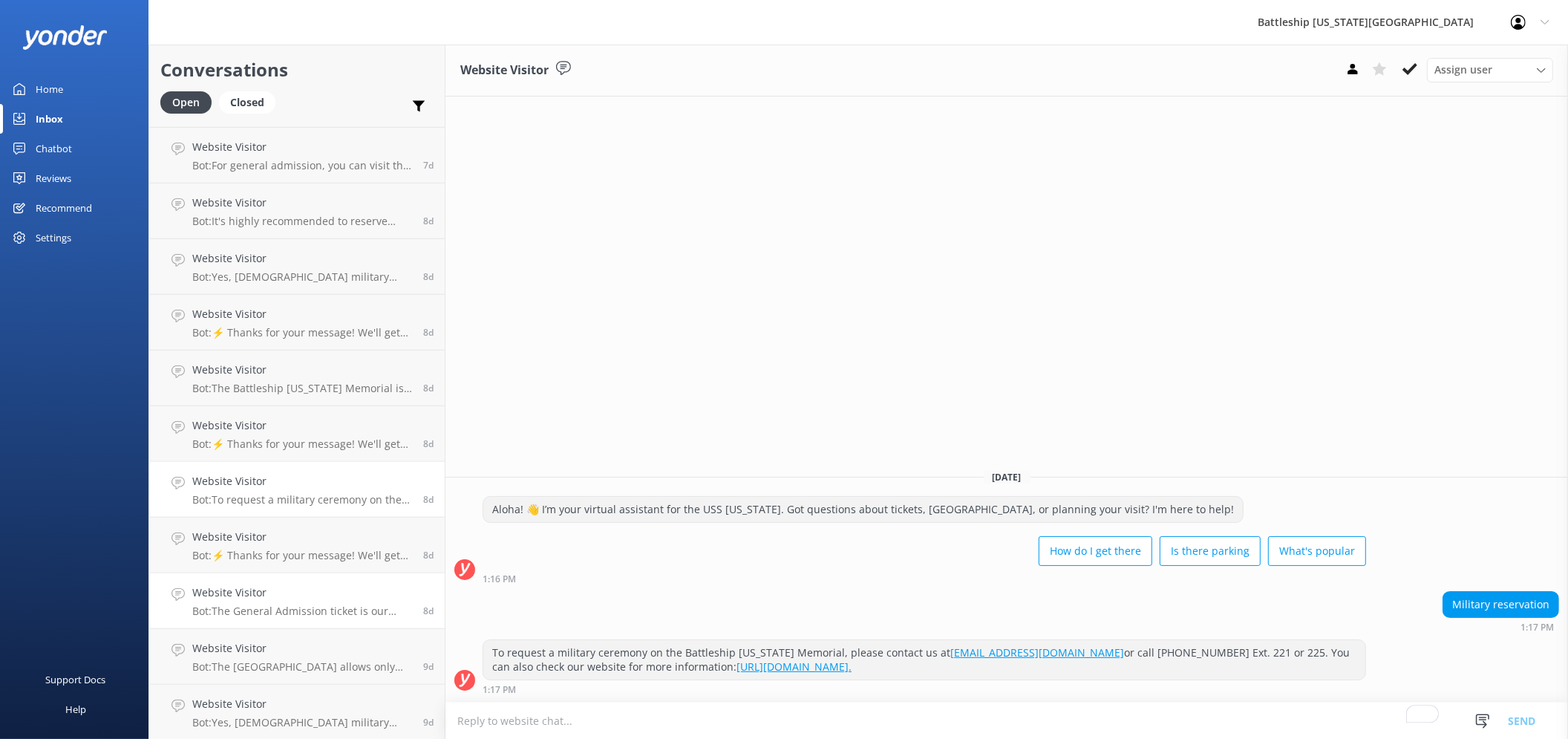
scroll to position [1667, 0]
click at [48, 116] on div "Inbox" at bounding box center [49, 119] width 27 height 30
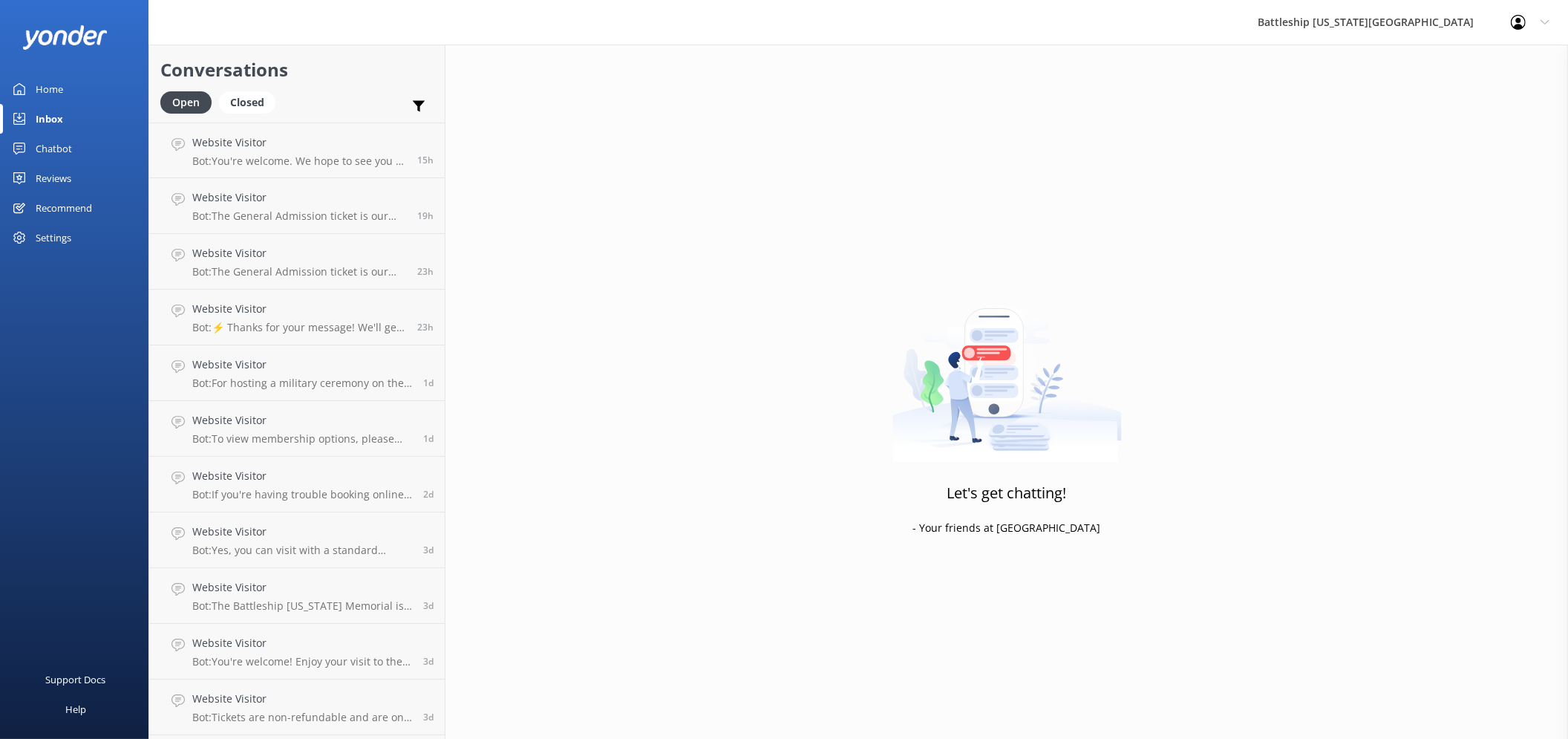
click at [52, 121] on div "Inbox" at bounding box center [49, 119] width 27 height 30
click at [54, 92] on div "Home" at bounding box center [49, 89] width 27 height 30
